Goal: Task Accomplishment & Management: Manage account settings

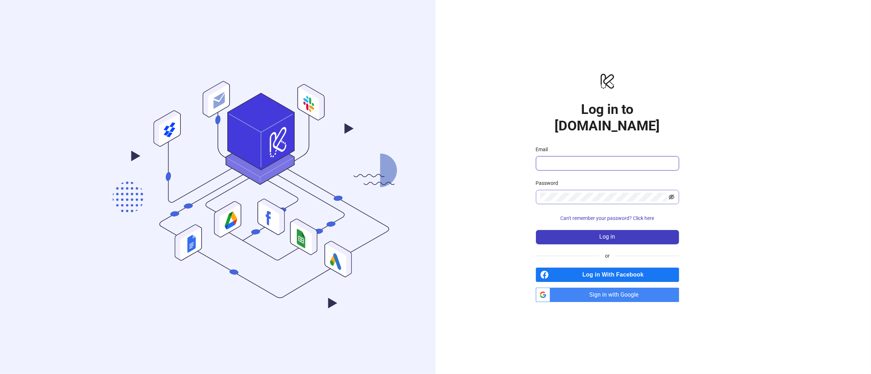
type input "**********"
click at [673, 194] on icon "eye-invisible" at bounding box center [672, 197] width 6 height 6
click at [598, 230] on button "Log in" at bounding box center [607, 237] width 143 height 14
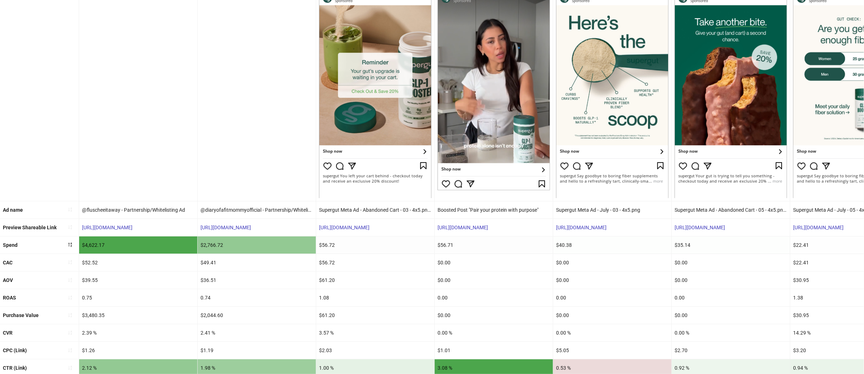
scroll to position [313, 0]
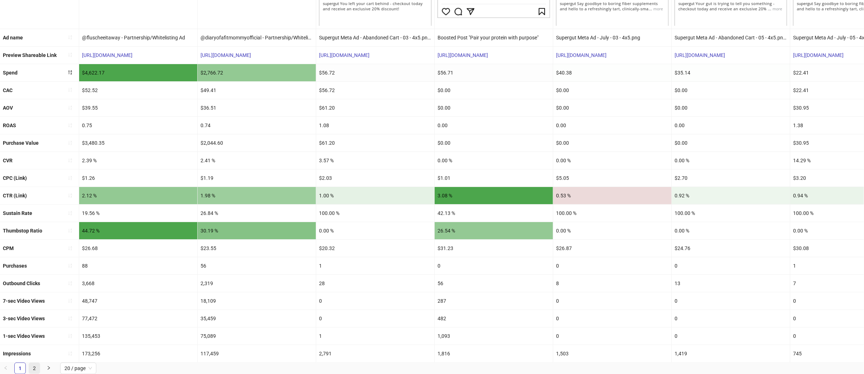
click at [37, 367] on link "2" at bounding box center [34, 368] width 11 height 11
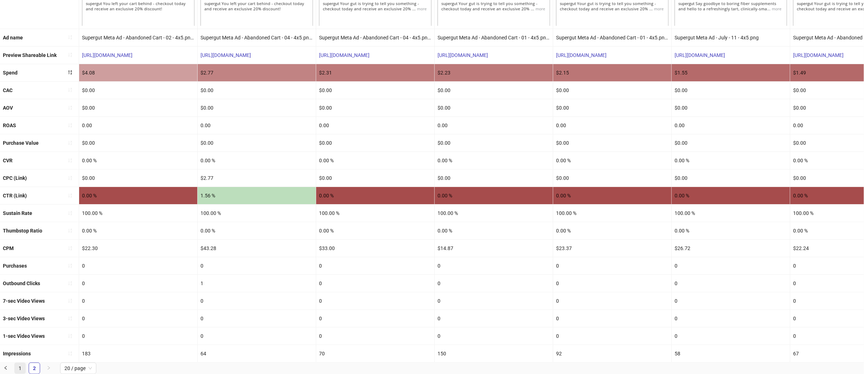
click at [21, 367] on link "1" at bounding box center [20, 368] width 11 height 11
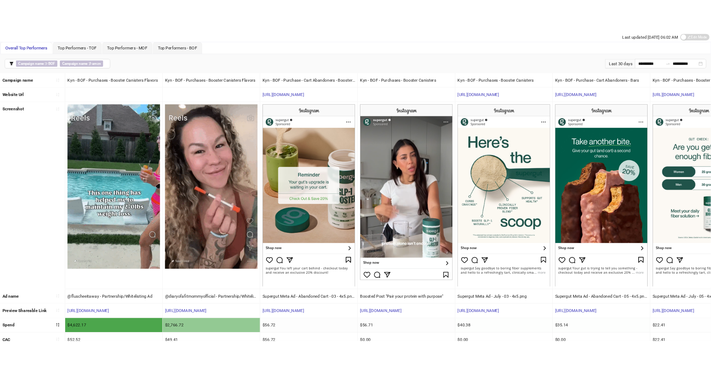
scroll to position [0, 0]
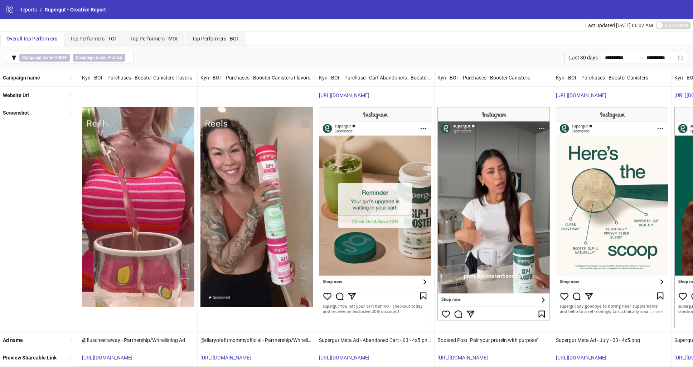
click at [12, 10] on icon "logo/logo-mobile" at bounding box center [10, 10] width 8 height 8
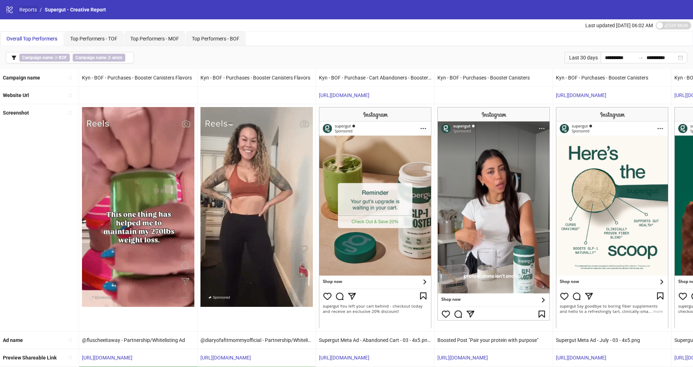
click at [25, 10] on link "Reports" at bounding box center [28, 10] width 20 height 8
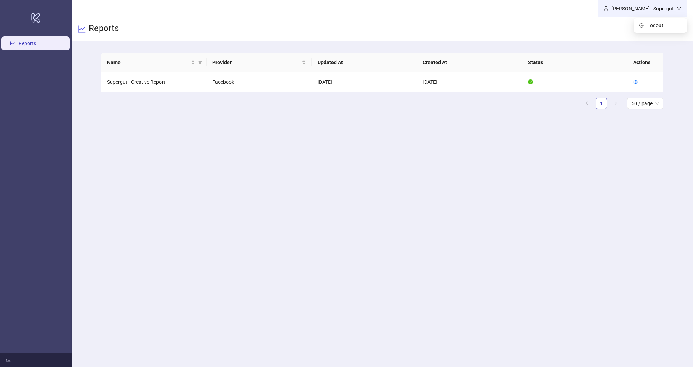
click at [662, 8] on div "Elisa Casanova - Supergut" at bounding box center [643, 9] width 68 height 8
click at [658, 23] on span "Logout" at bounding box center [664, 25] width 34 height 8
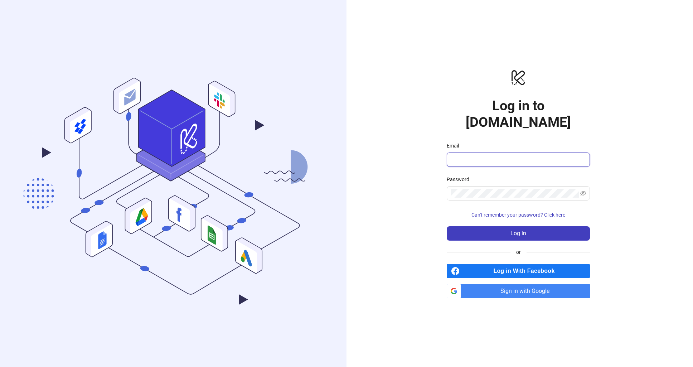
type input "**********"
drag, startPoint x: 508, startPoint y: 150, endPoint x: 449, endPoint y: 150, distance: 59.1
click at [449, 152] on span "**********" at bounding box center [518, 159] width 143 height 14
click at [585, 190] on icon "eye-invisible" at bounding box center [583, 193] width 6 height 6
click at [449, 186] on span at bounding box center [518, 193] width 143 height 14
